Goal: Find specific page/section: Find specific page/section

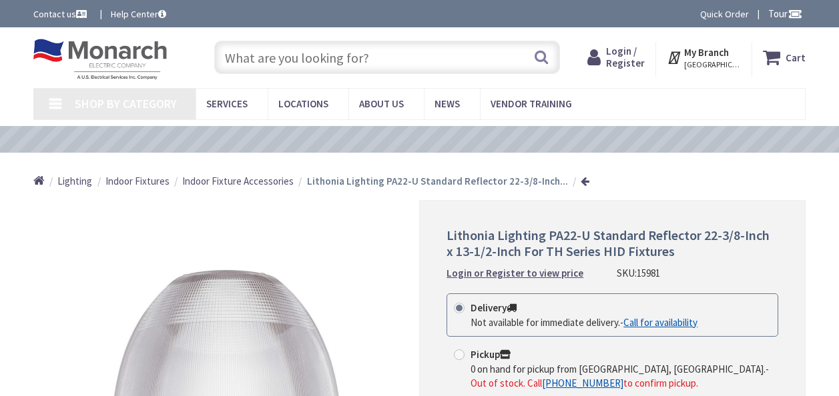
type input "[GEOGRAPHIC_DATA], [GEOGRAPHIC_DATA]"
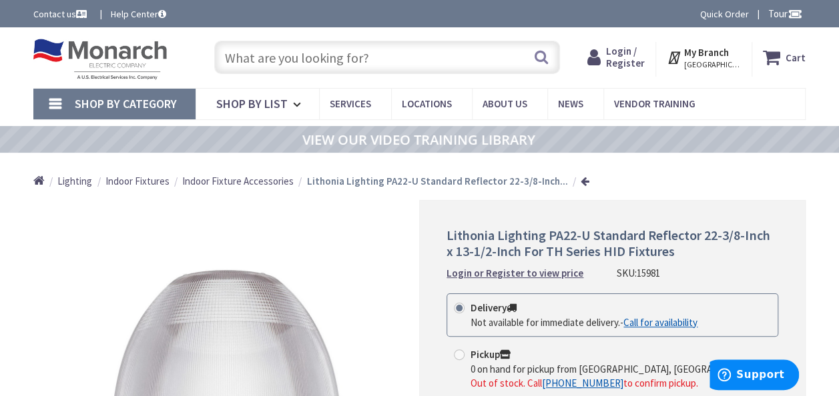
click at [449, 44] on input "text" at bounding box center [387, 57] width 346 height 33
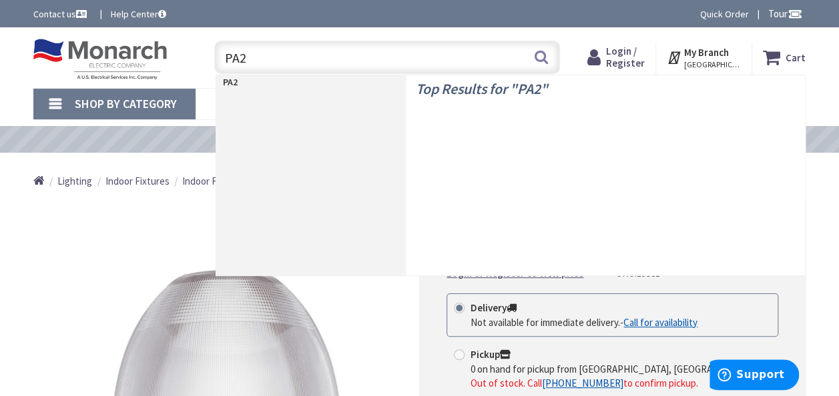
type input "PA22"
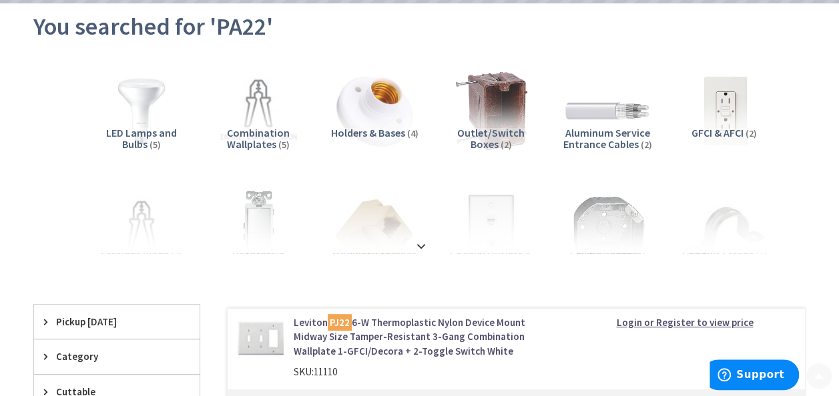
scroll to position [153, 0]
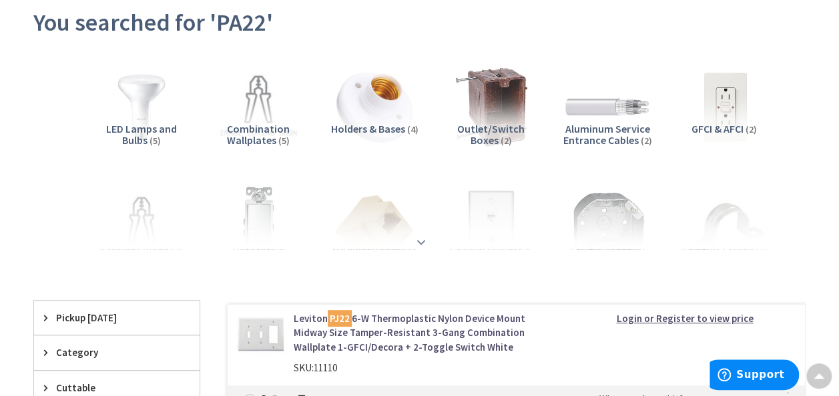
click at [419, 240] on strong at bounding box center [421, 235] width 16 height 15
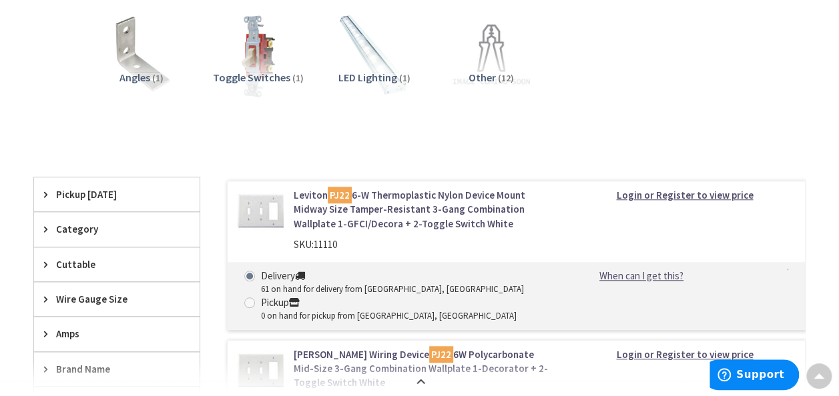
scroll to position [0, 0]
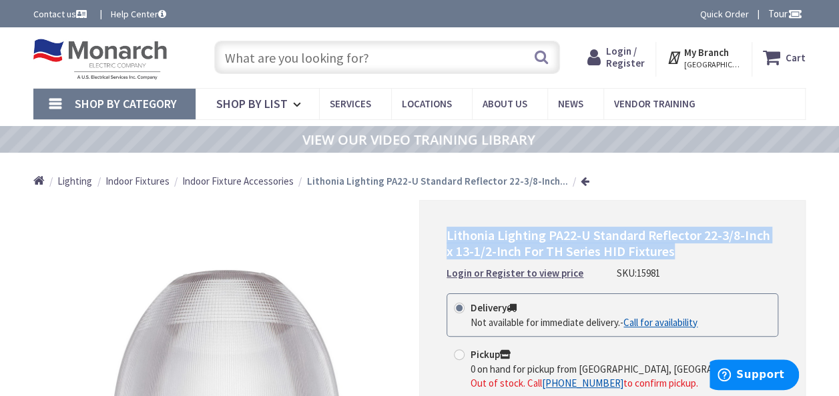
drag, startPoint x: 447, startPoint y: 234, endPoint x: 667, endPoint y: 250, distance: 220.7
click at [667, 250] on h1 "Lithonia Lighting PA22-U Standard Reflector 22-3/8-Inch x 13-1/2-Inch For TH Se…" at bounding box center [612, 244] width 332 height 32
copy span "Lithonia Lighting PA22-U Standard Reflector 22-3/8-Inch x 13-1/2-Inch For TH Se…"
